Goal: Information Seeking & Learning: Learn about a topic

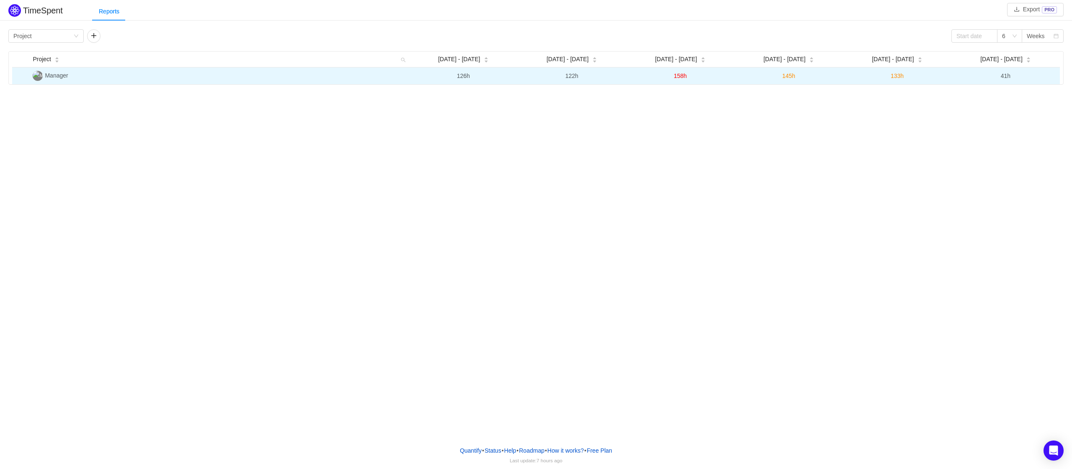
click at [300, 80] on td "Manager" at bounding box center [219, 75] width 380 height 17
click at [57, 81] on td "Manager" at bounding box center [219, 75] width 380 height 17
click at [57, 75] on span "Manager" at bounding box center [56, 75] width 23 height 7
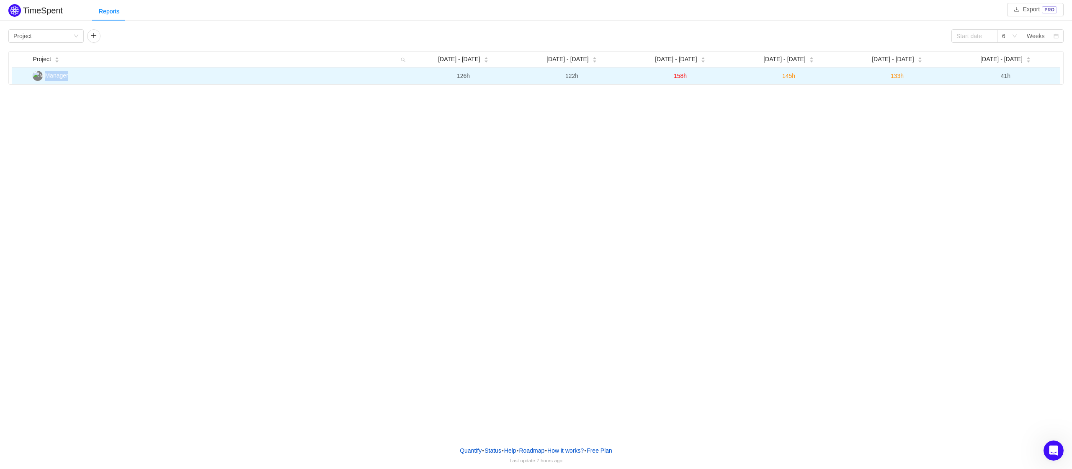
click at [89, 73] on td "Manager" at bounding box center [219, 75] width 380 height 17
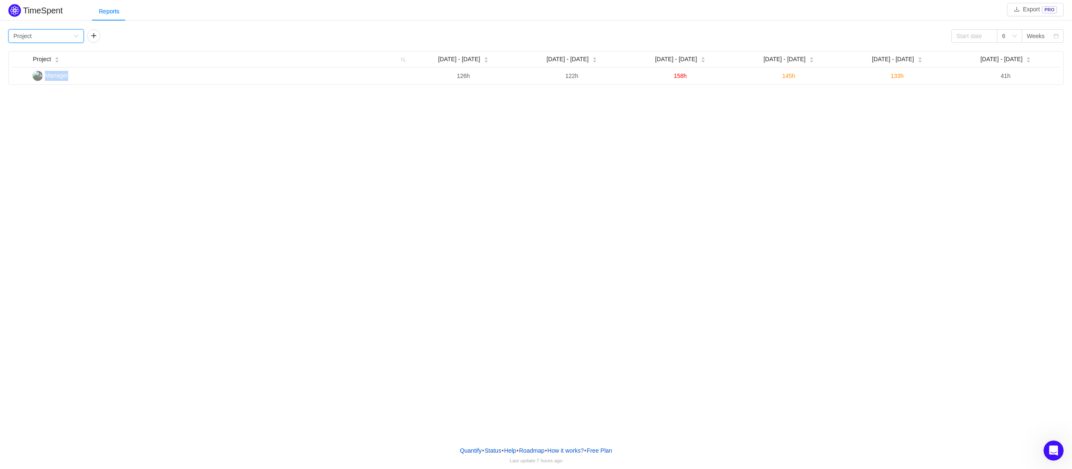
click at [27, 31] on div "Project" at bounding box center [22, 36] width 18 height 13
click at [201, 92] on div "TimeSpent Export PRO Reports Group by Project 6 Weeks Project Aug [DATE] - [DAT…" at bounding box center [536, 219] width 1072 height 439
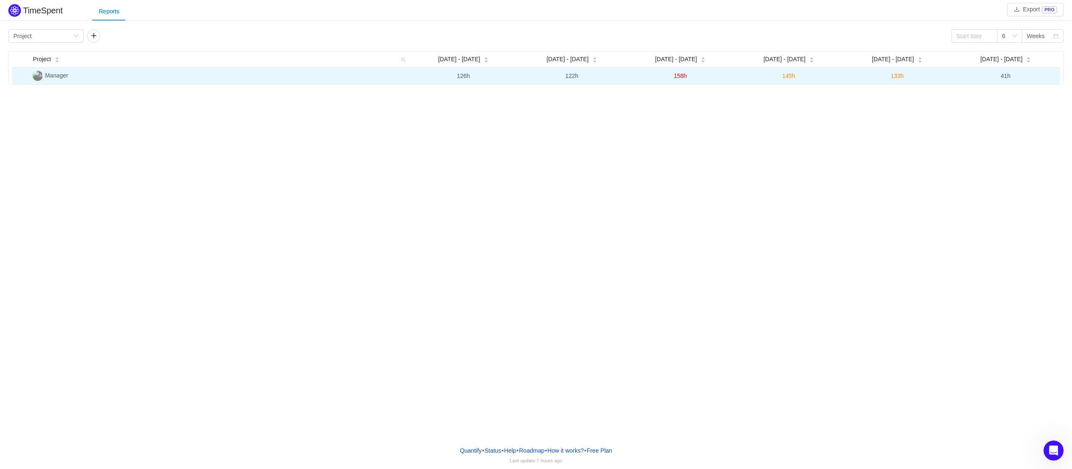
click at [218, 78] on td "Manager" at bounding box center [219, 75] width 380 height 17
click at [470, 74] on span "126h" at bounding box center [463, 75] width 13 height 7
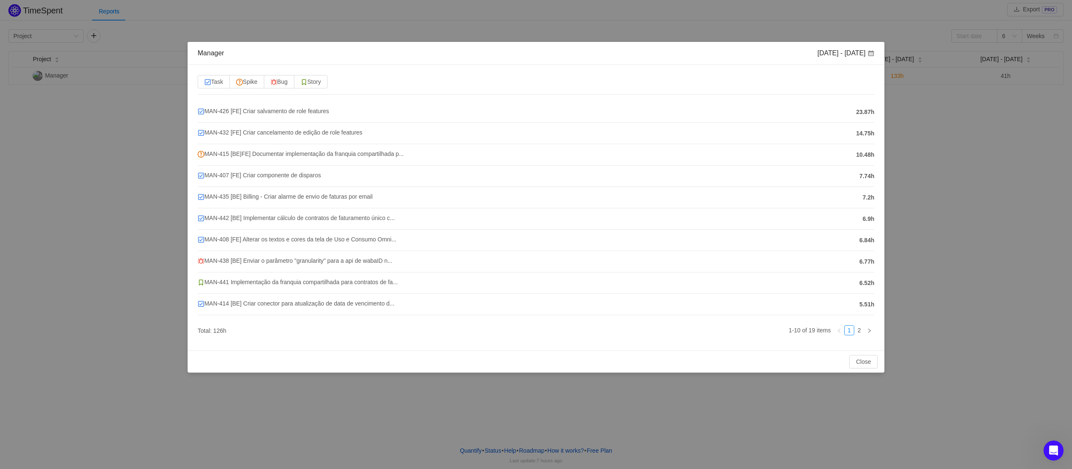
click at [938, 213] on div "Manager [DATE] - [DATE] Task Spike Bug Story MAN-426 [FE] [PERSON_NAME] salvame…" at bounding box center [536, 234] width 1072 height 469
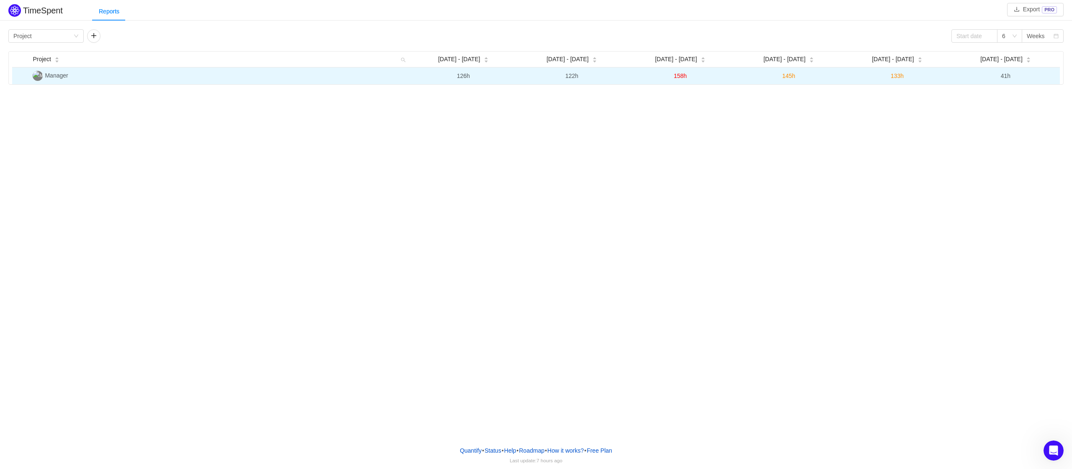
click at [1005, 75] on span "41h" at bounding box center [1006, 75] width 10 height 7
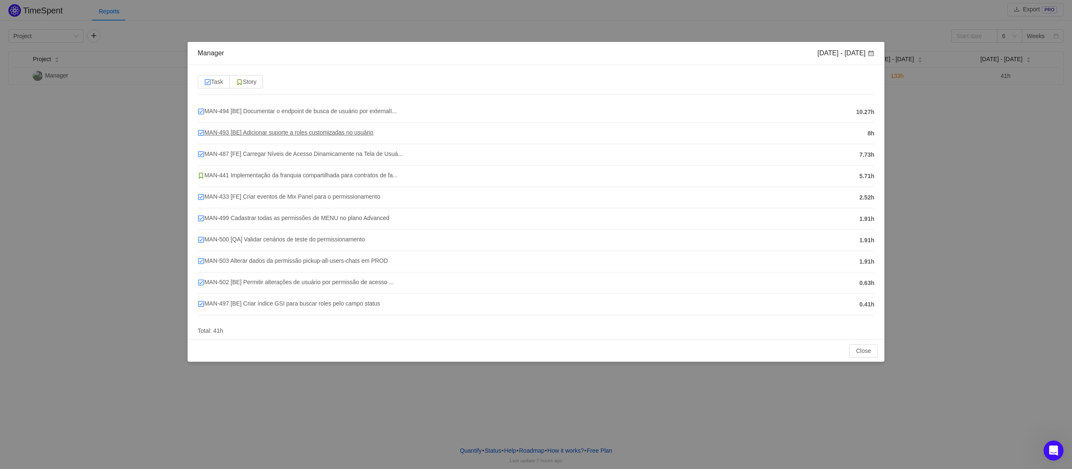
click at [326, 130] on span "MAN-493 [BE] Adicionar suporte a roles customizadas no usuário" at bounding box center [286, 132] width 176 height 7
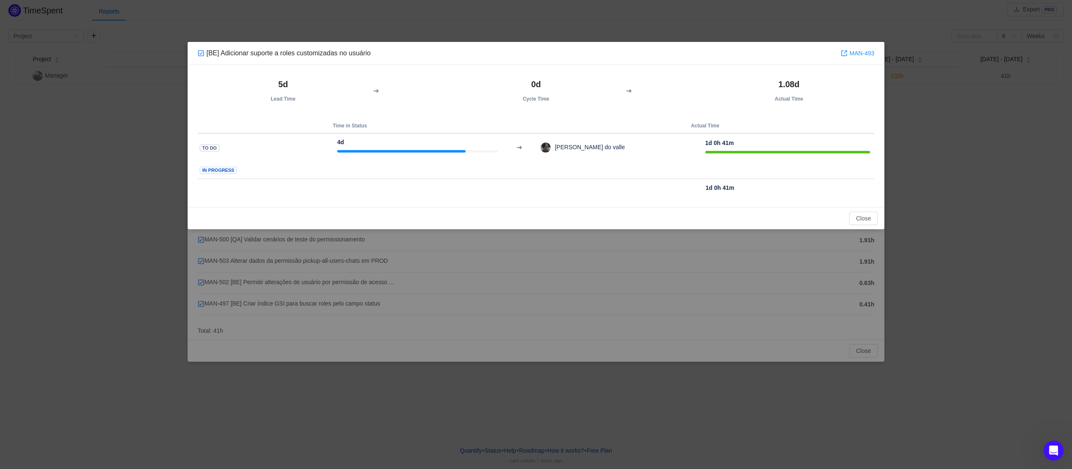
click at [1038, 101] on div "[BE] Adicionar suporte a roles customizadas no usuário MAN-493 5d Lead Time 0d …" at bounding box center [536, 234] width 1072 height 469
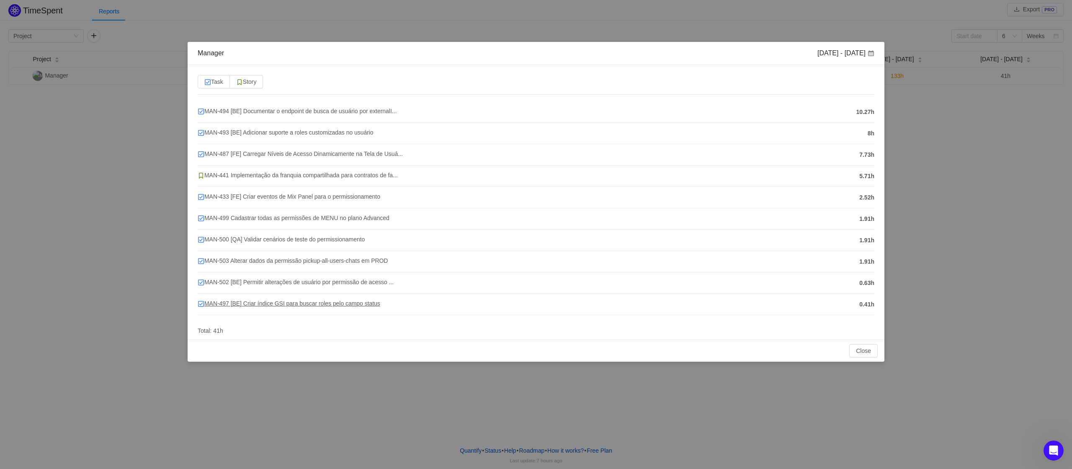
click at [328, 303] on span "MAN-497 [BE] Criar índice GSI para buscar roles pelo campo status" at bounding box center [289, 303] width 183 height 7
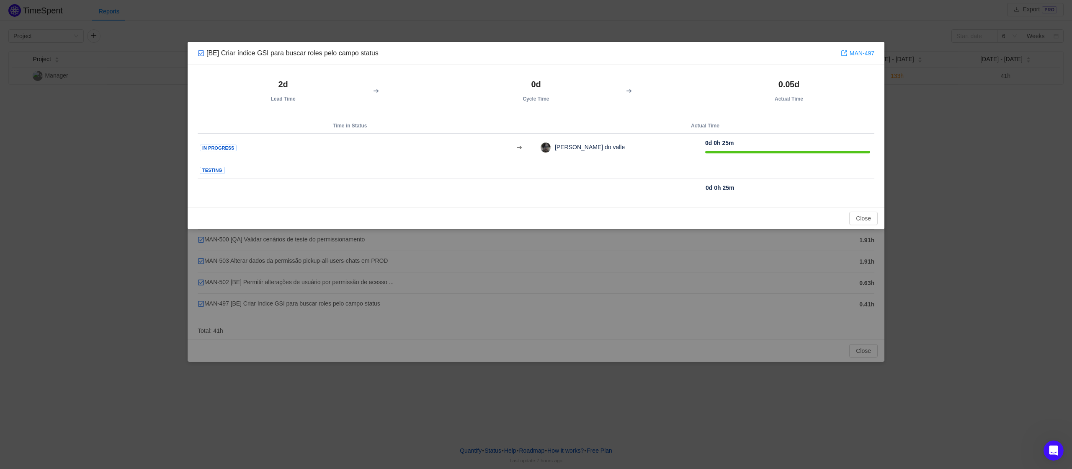
click at [720, 388] on div "[BE] Criar índice GSI para buscar roles pelo campo status MAN-497 2d Lead Time …" at bounding box center [536, 234] width 1072 height 469
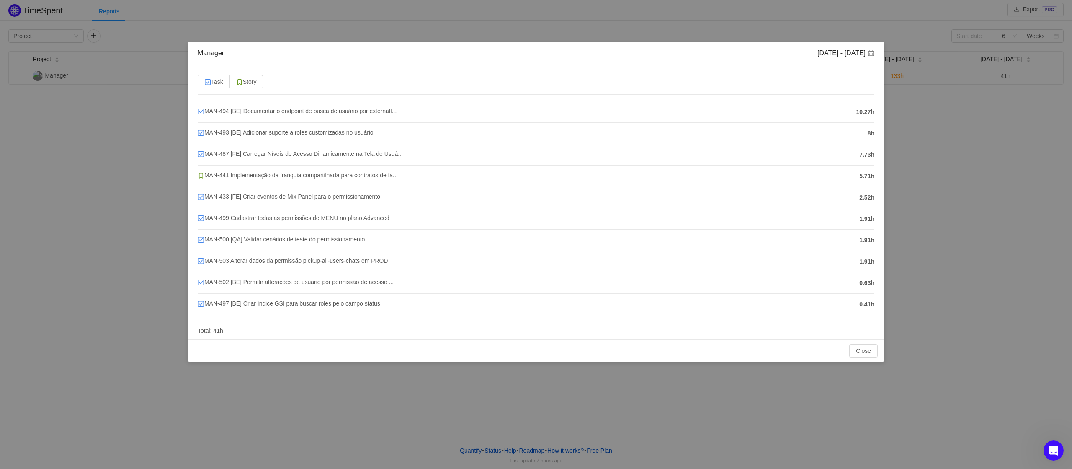
click at [794, 390] on div "Manager [DATE] - [DATE] Task Story MAN-494 [BE] Documentar o endpoint de busca …" at bounding box center [536, 234] width 1072 height 469
